Goal: Obtain resource: Obtain resource

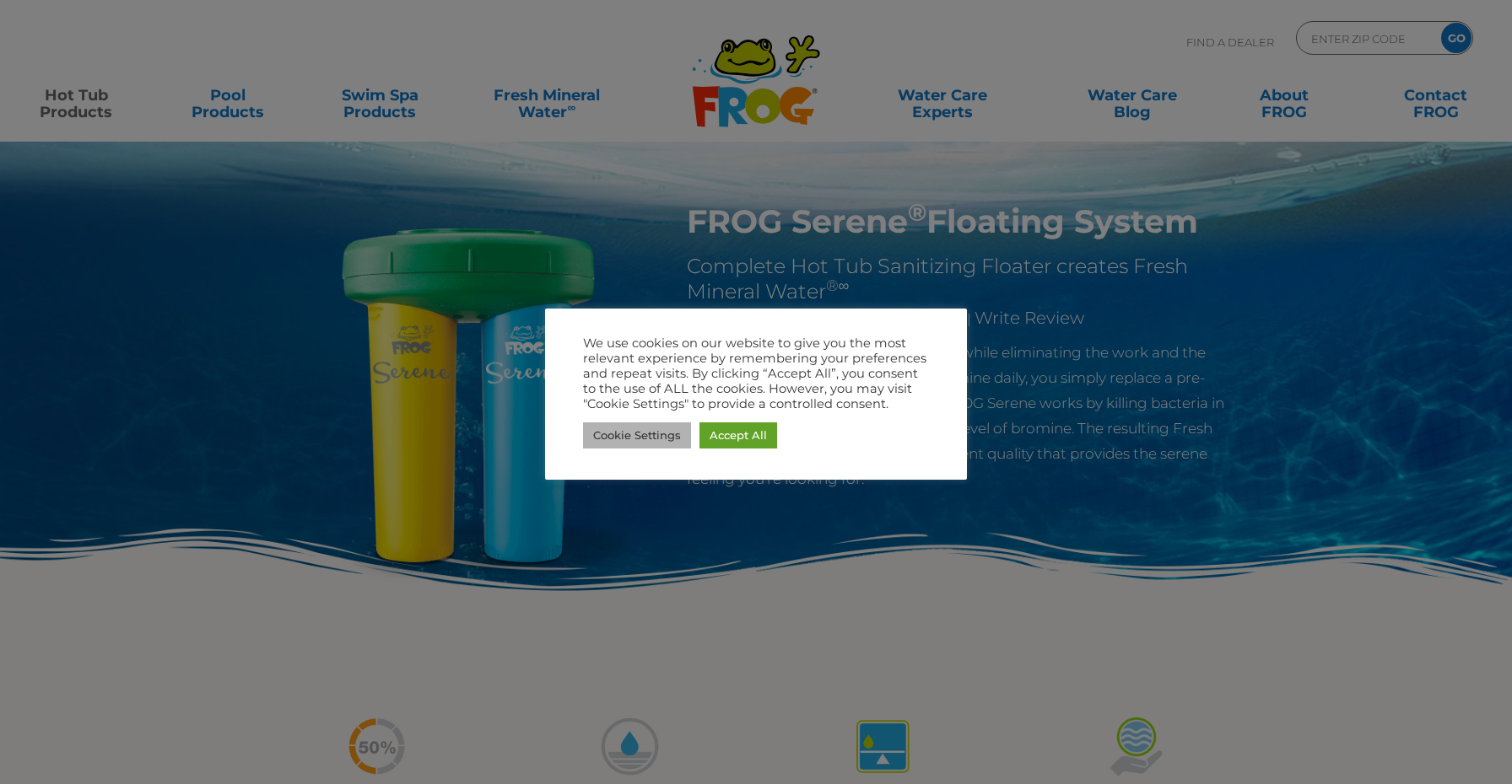
click at [626, 433] on link "Cookie Settings" at bounding box center [636, 435] width 108 height 26
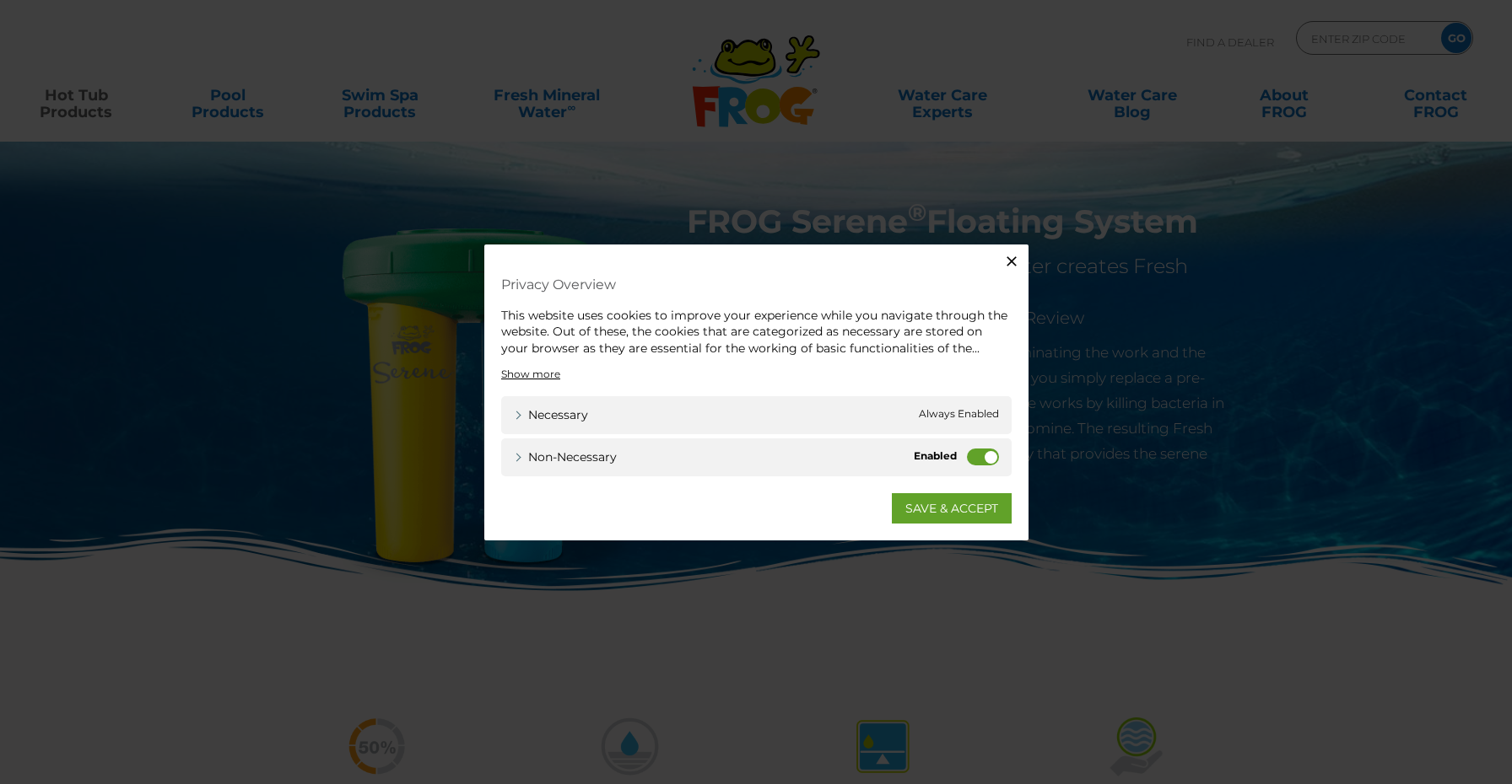
click at [984, 450] on label "Non-necessary" at bounding box center [983, 457] width 32 height 17
click at [0, 0] on input "Non-necessary" at bounding box center [0, 0] width 0 height 0
click at [954, 505] on link "SAVE & ACCEPT" at bounding box center [951, 509] width 119 height 31
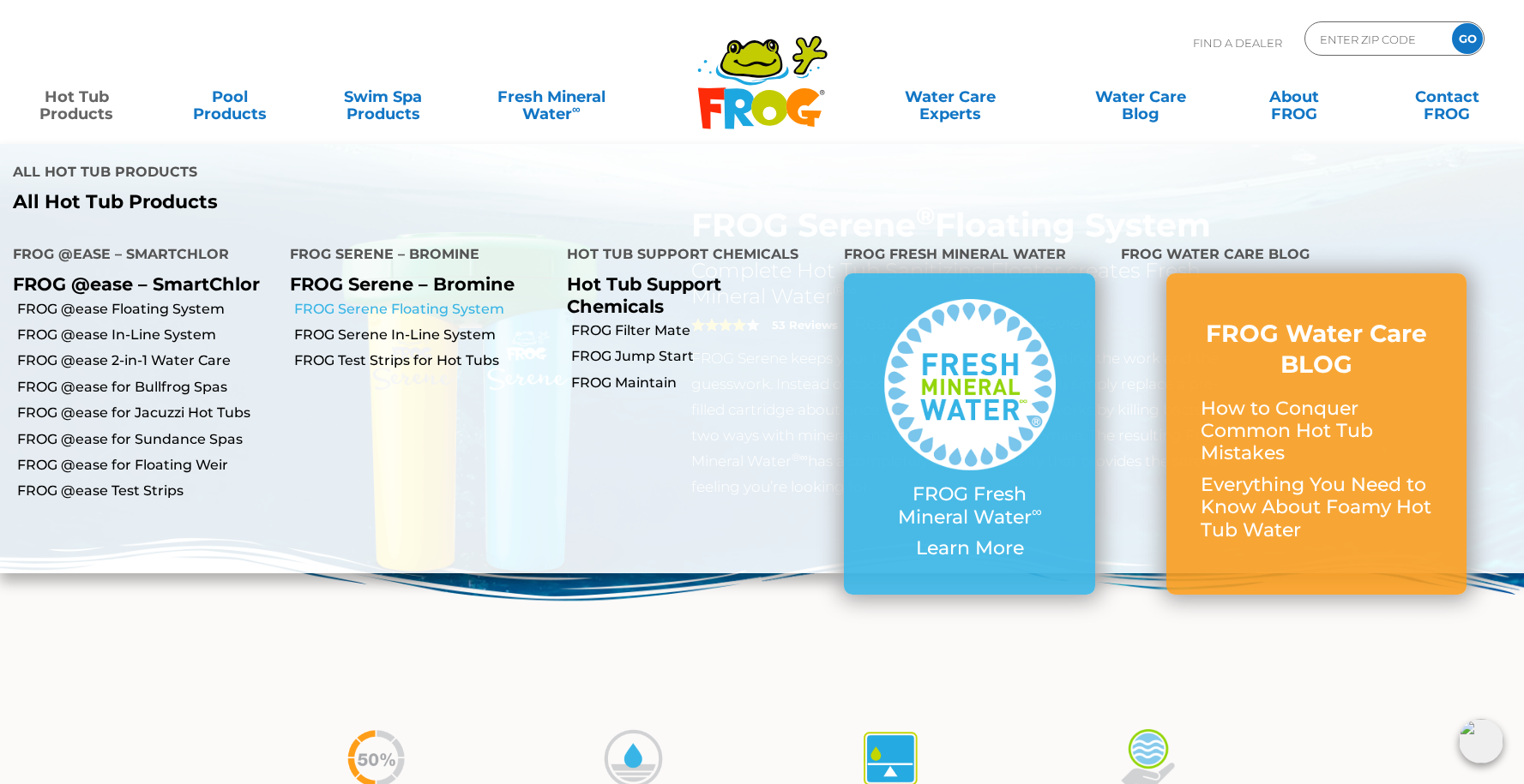
click at [369, 306] on link "FROG Serene Floating System" at bounding box center [424, 309] width 260 height 18
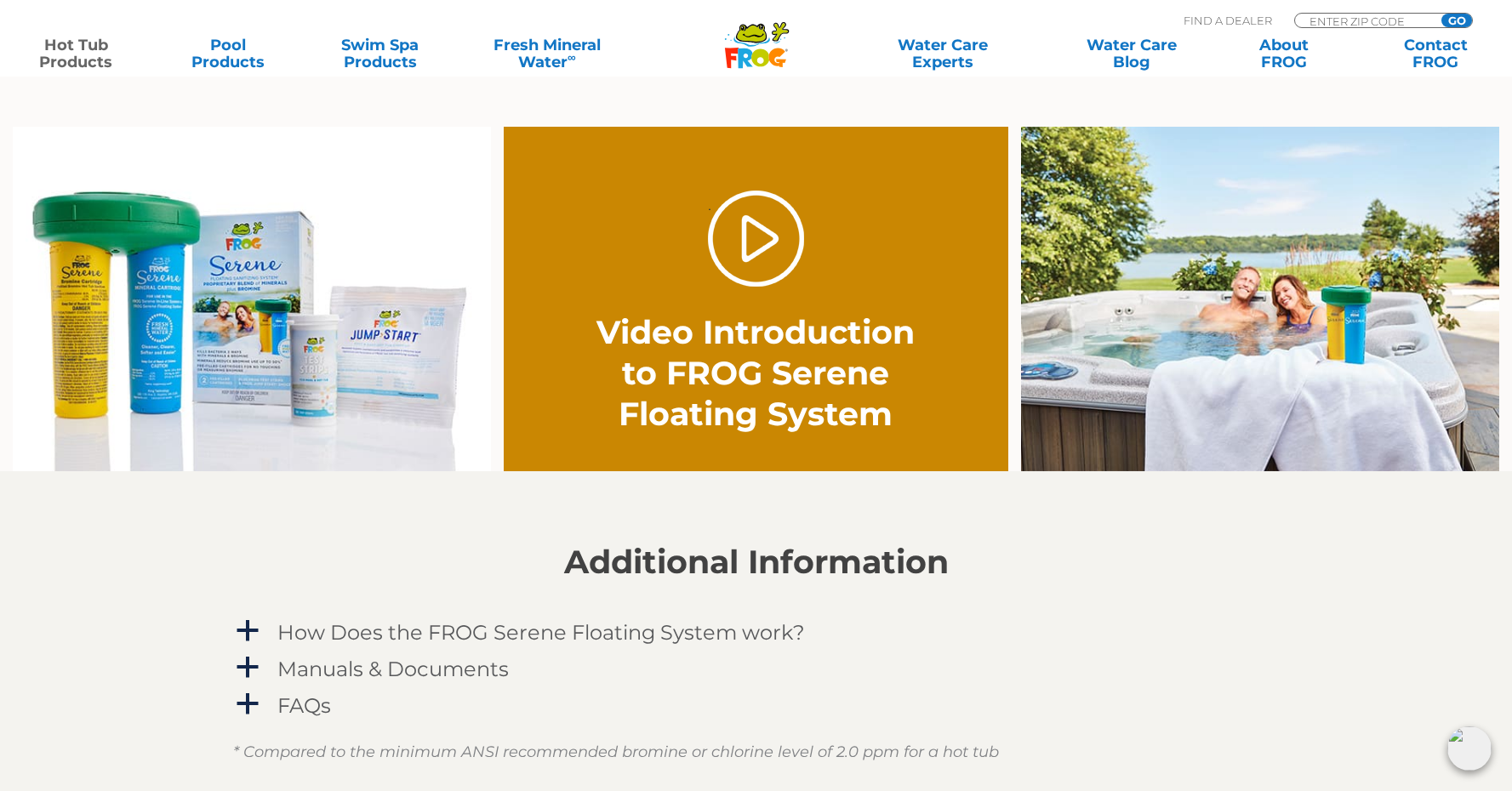
scroll to position [948, 0]
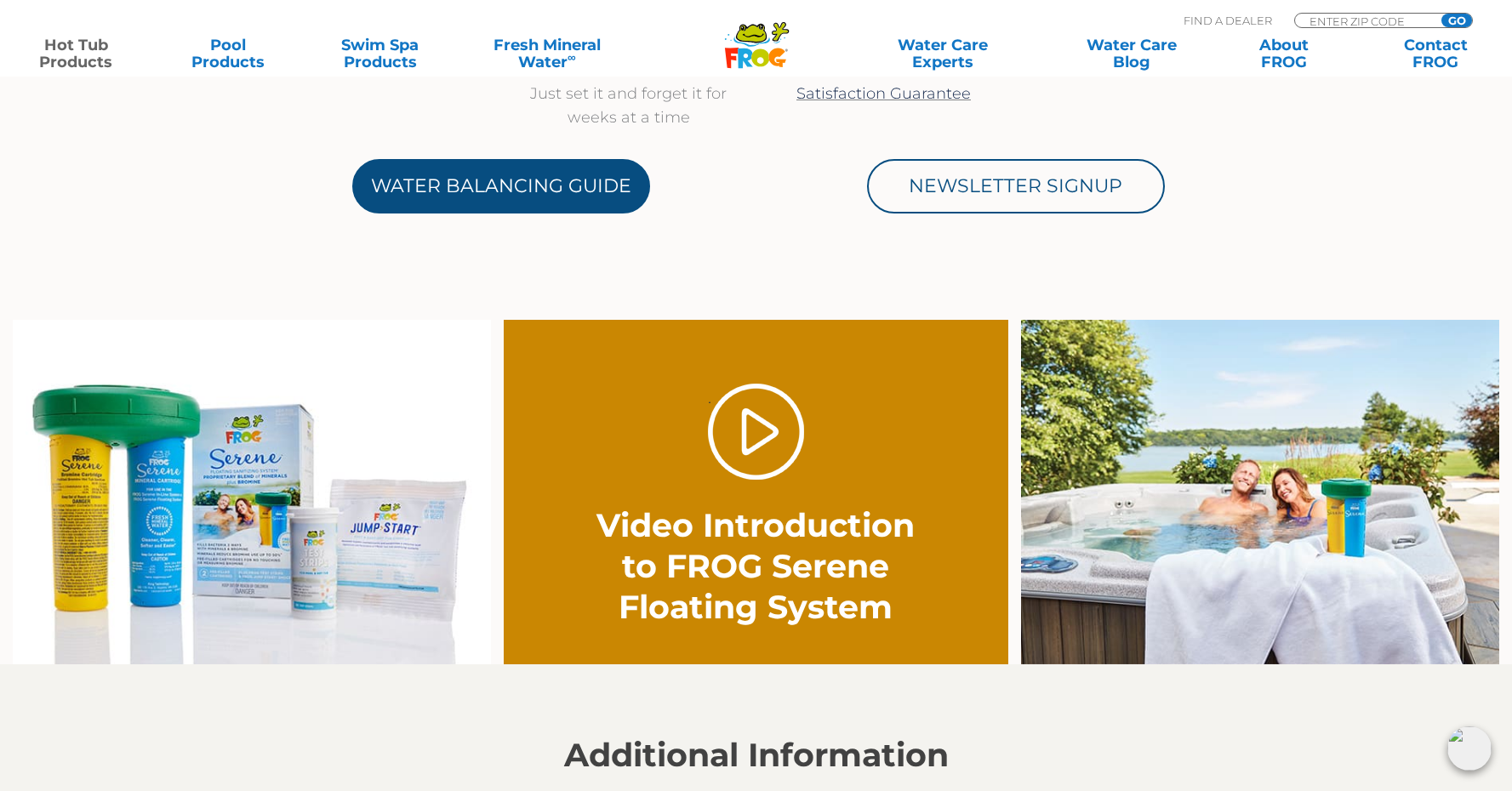
click at [496, 187] on link "Water Balancing Guide" at bounding box center [501, 186] width 298 height 55
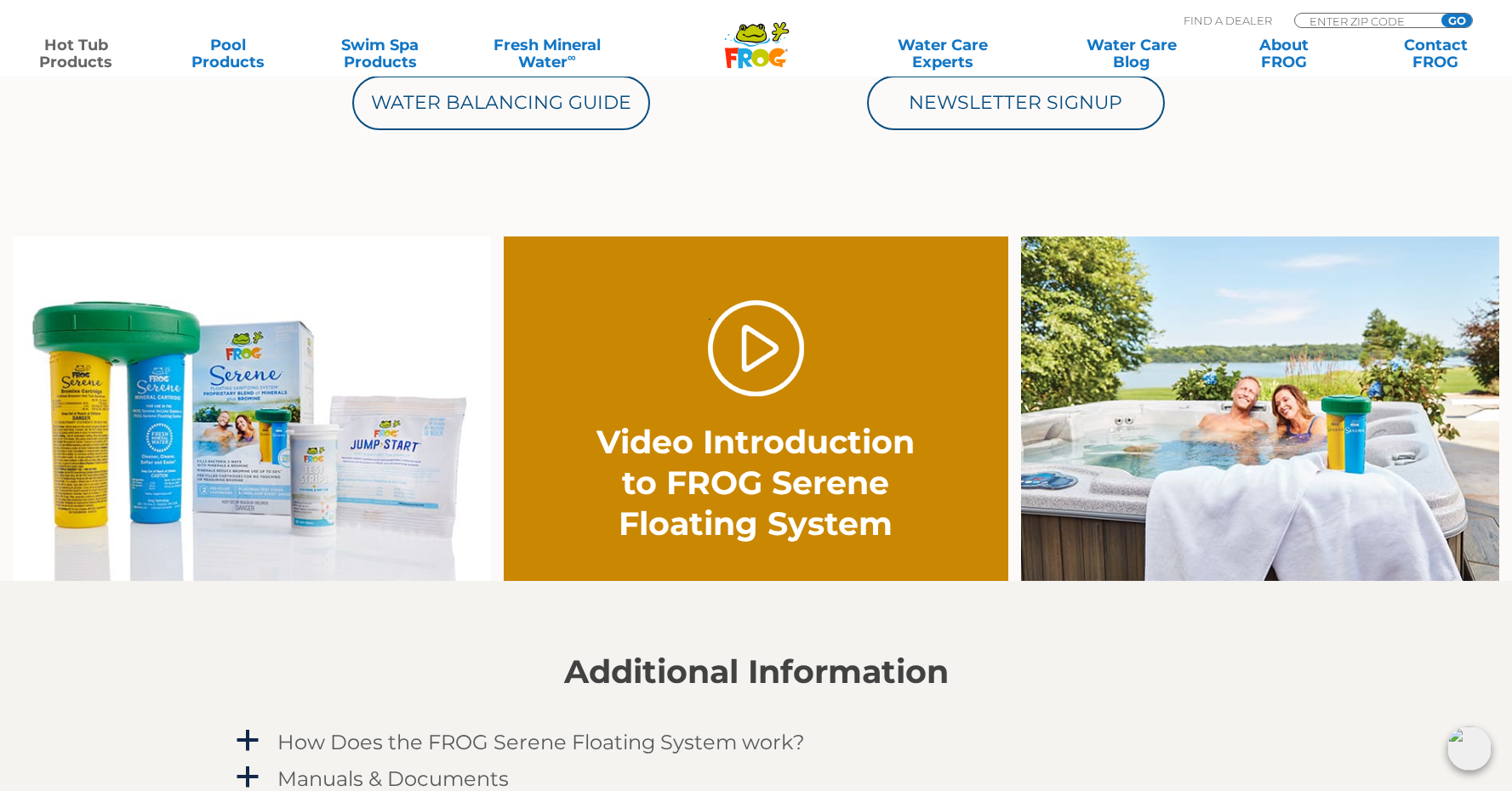
scroll to position [1333, 0]
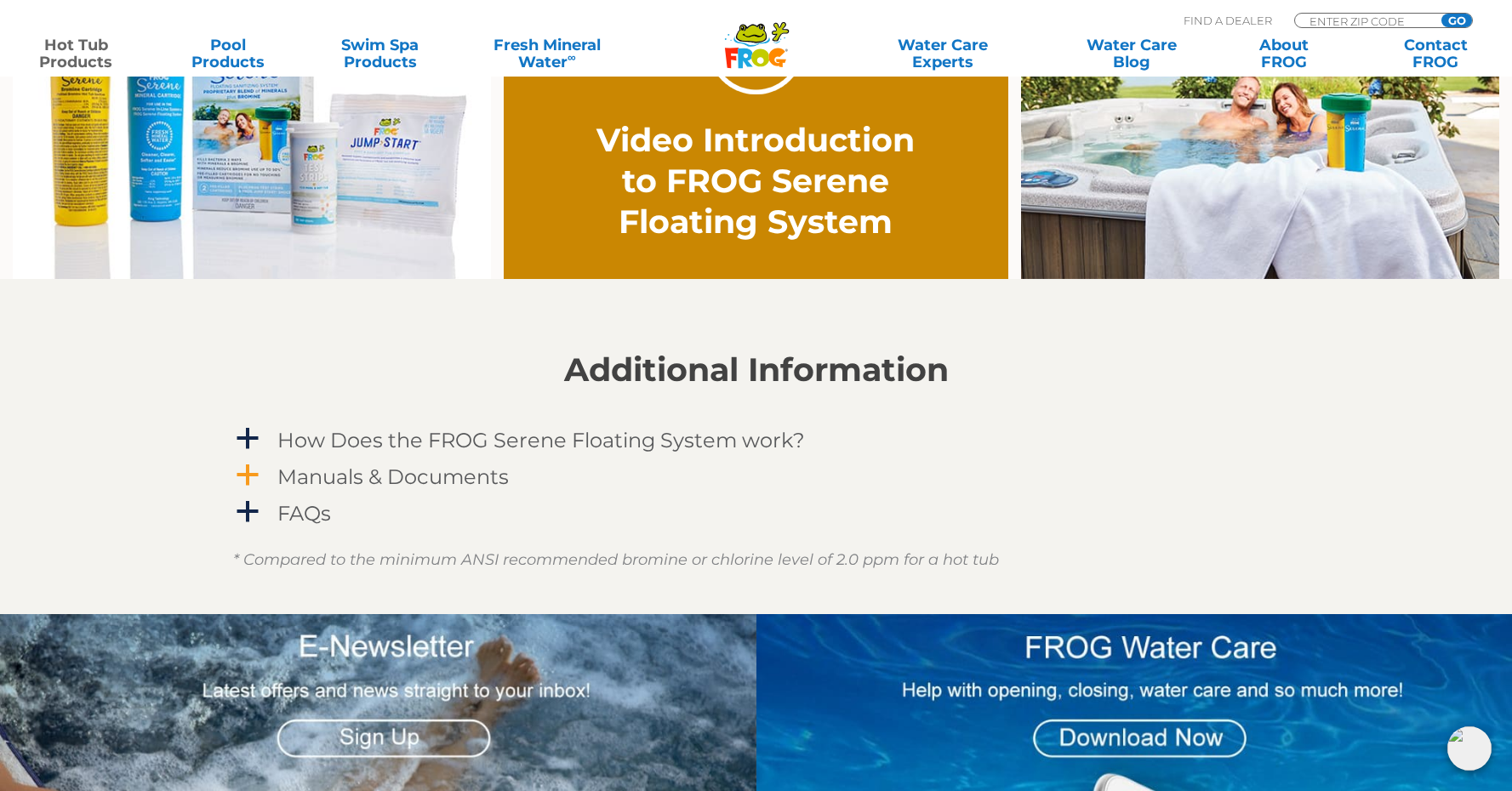
click at [354, 475] on h4 "Manuals & Documents" at bounding box center [393, 477] width 231 height 23
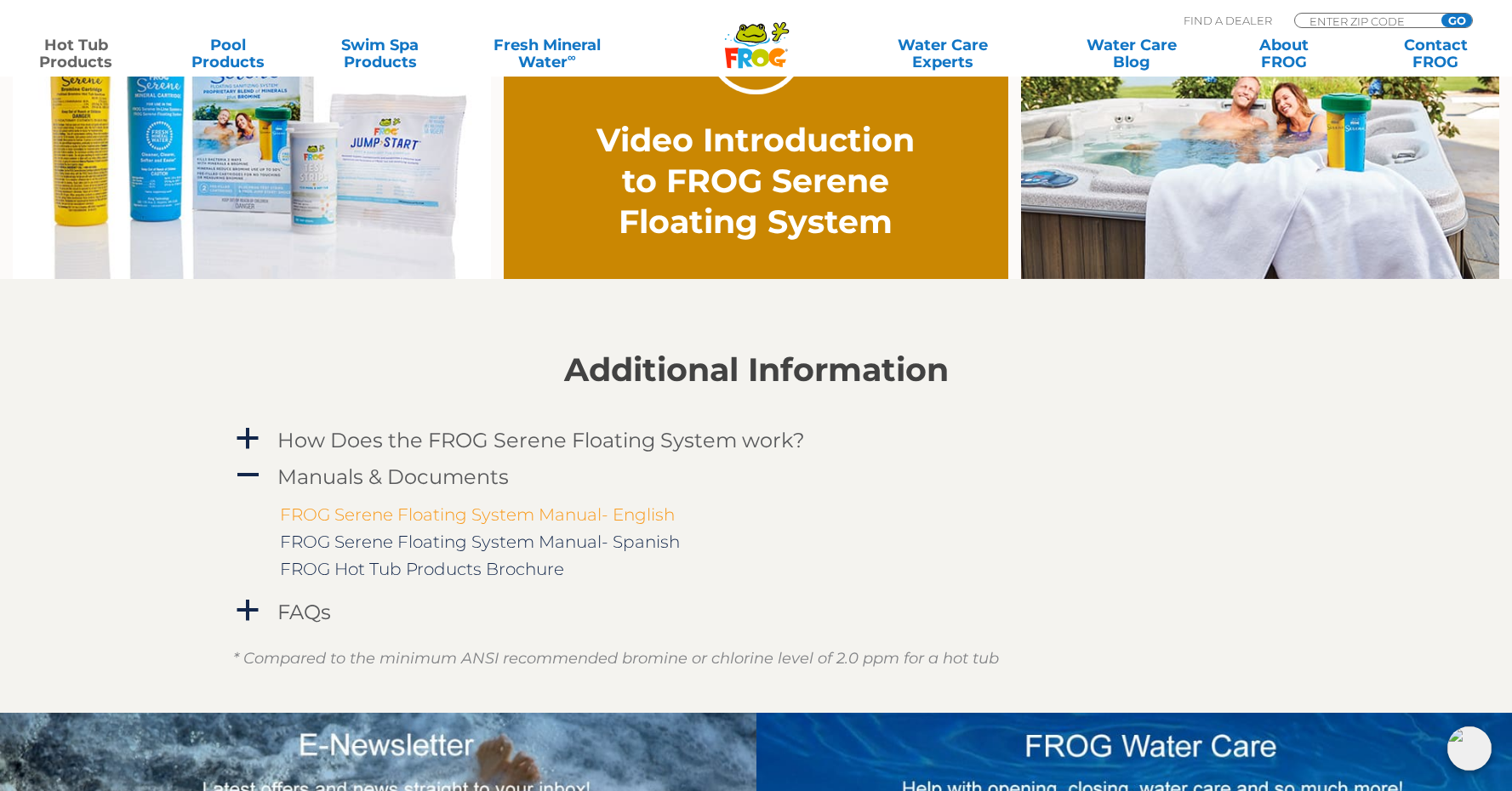
click at [444, 509] on link "FROG Serene Floating System Manual- English" at bounding box center [478, 514] width 395 height 20
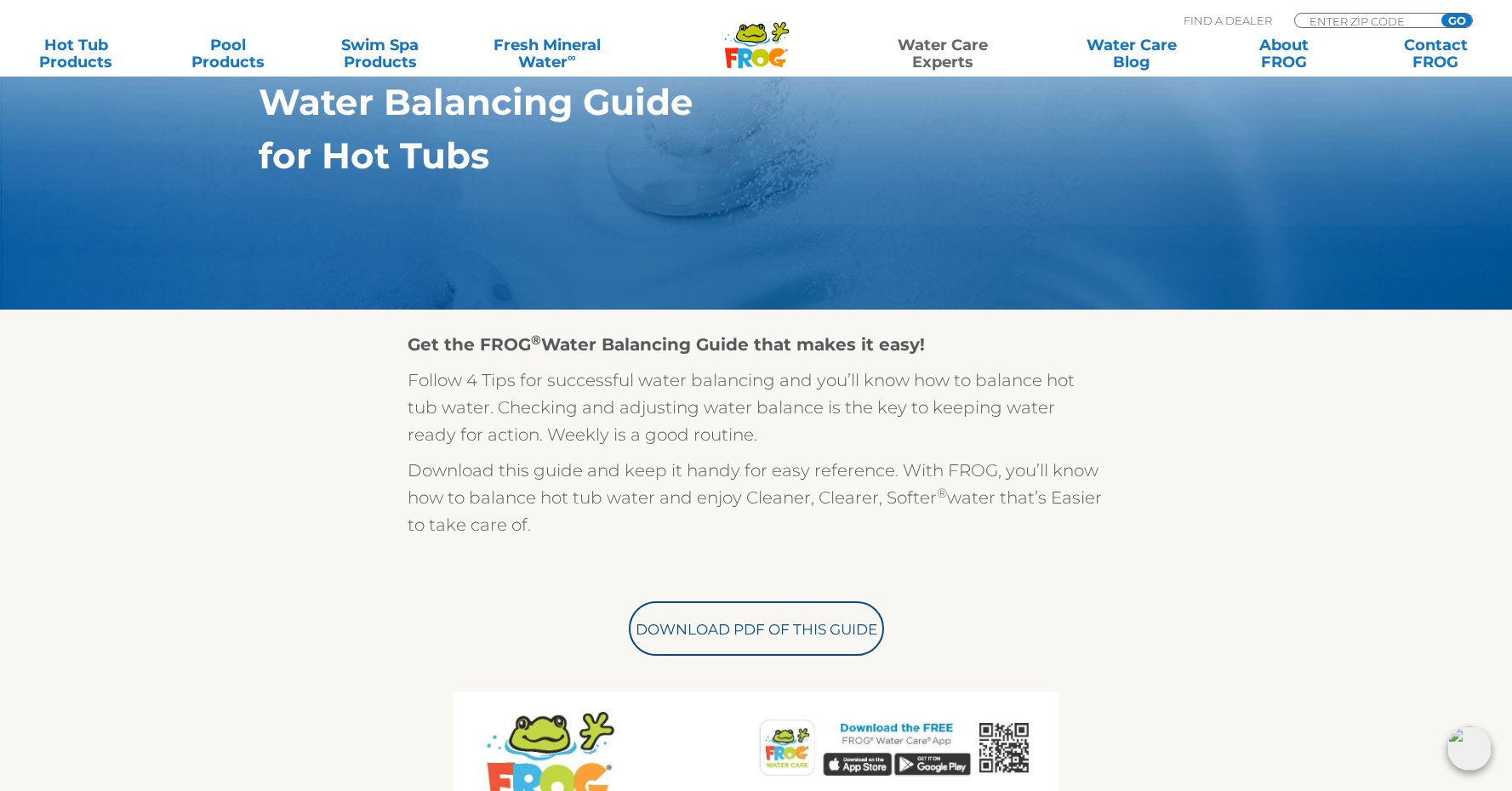
scroll to position [303, 0]
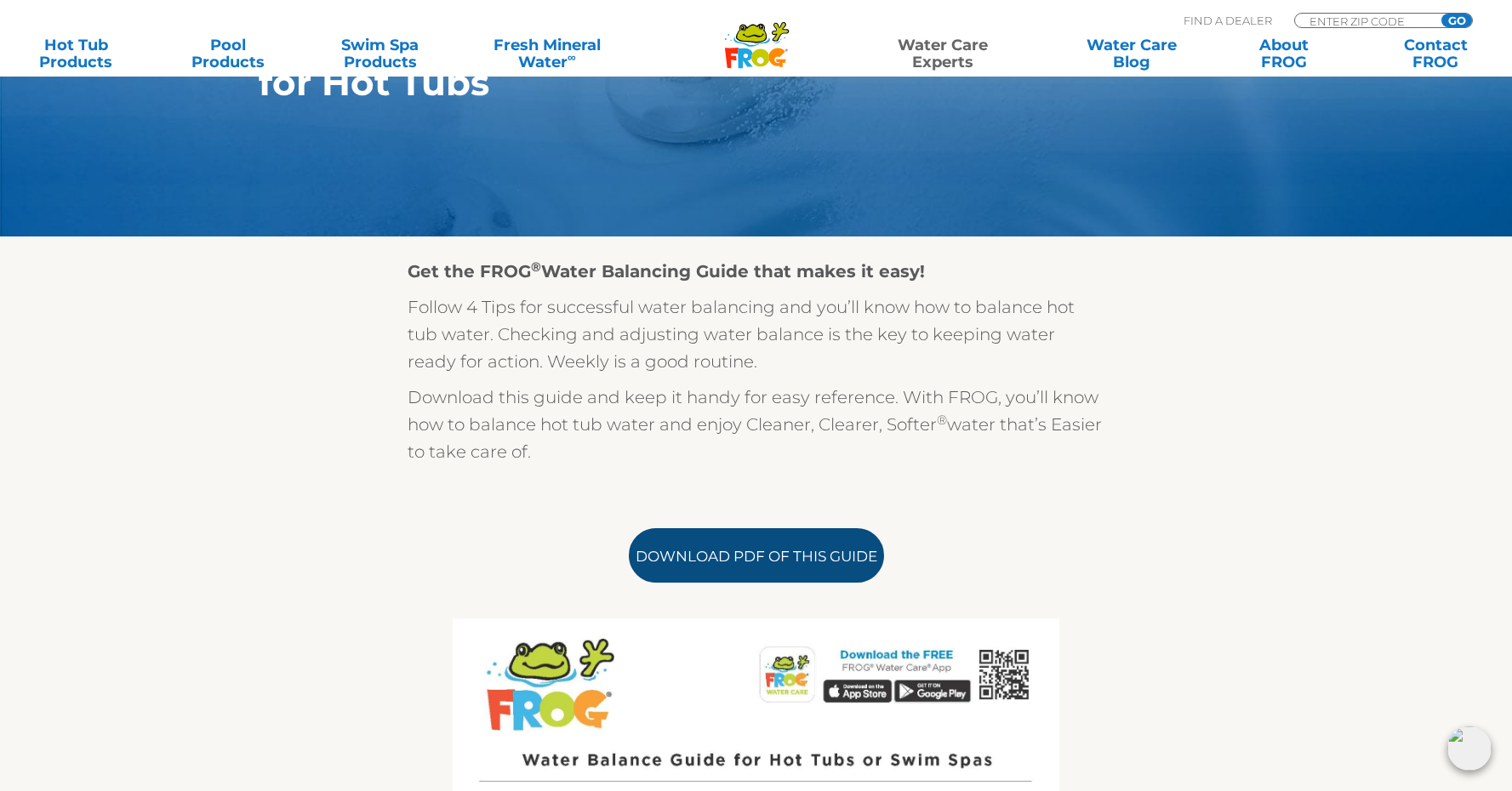
click at [721, 557] on link "Download PDF of this Guide" at bounding box center [756, 556] width 255 height 55
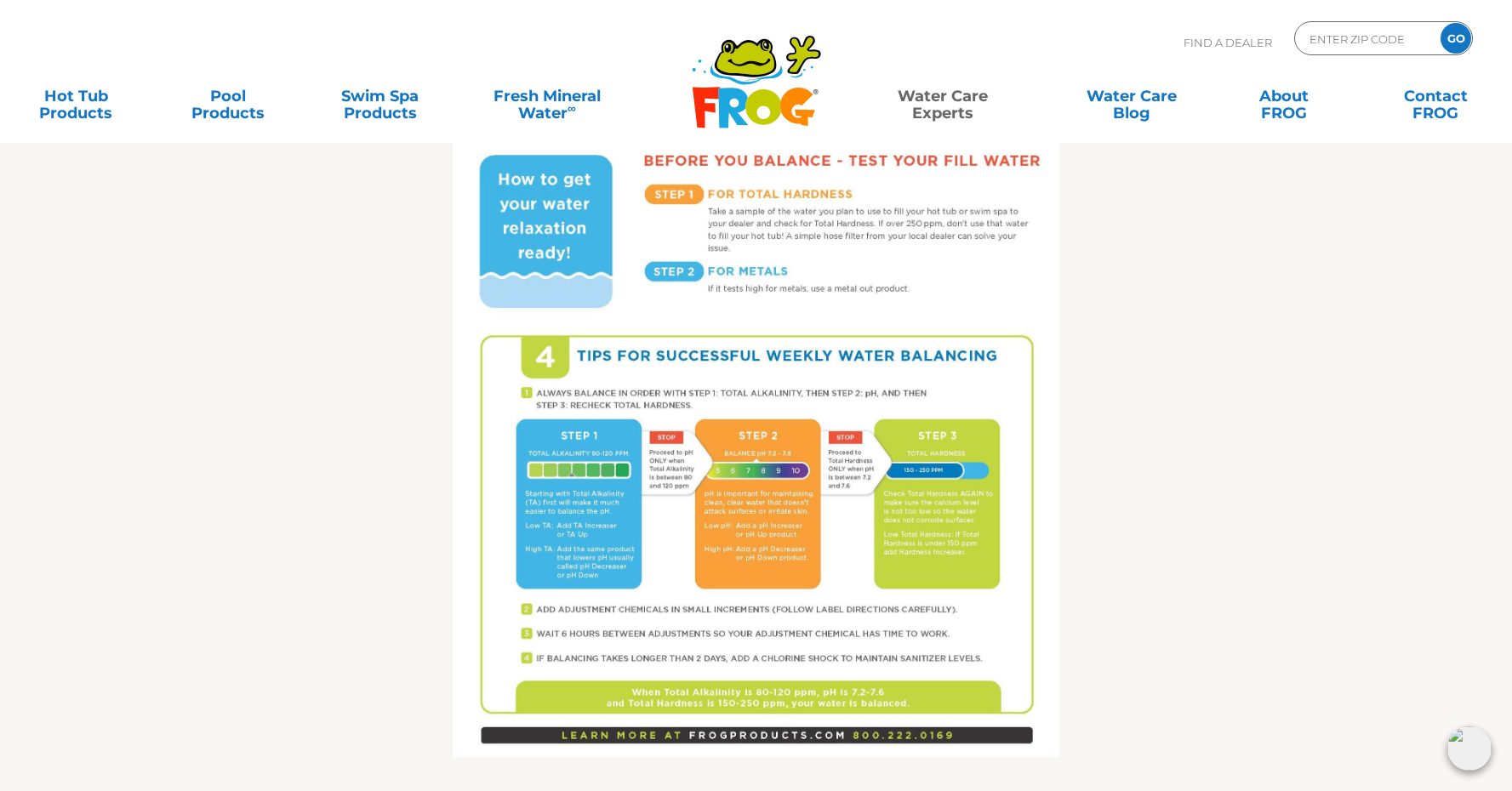
scroll to position [0, 0]
